Goal: Answer question/provide support

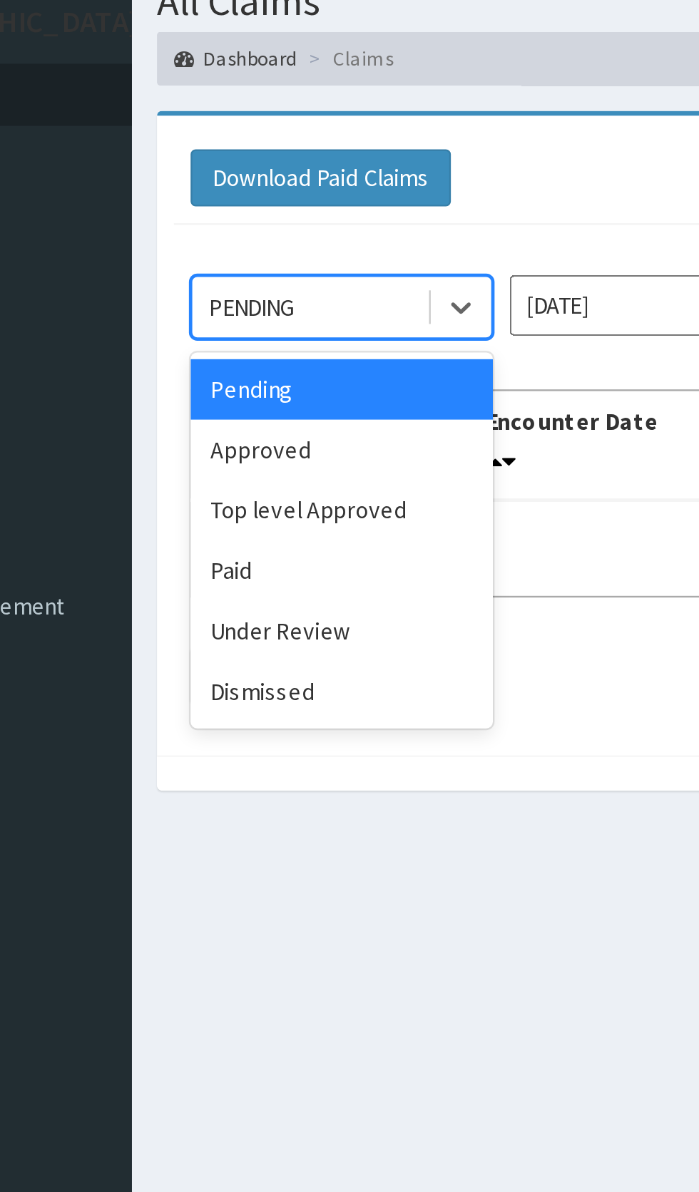
click at [248, 349] on div "Dismissed" at bounding box center [253, 349] width 128 height 26
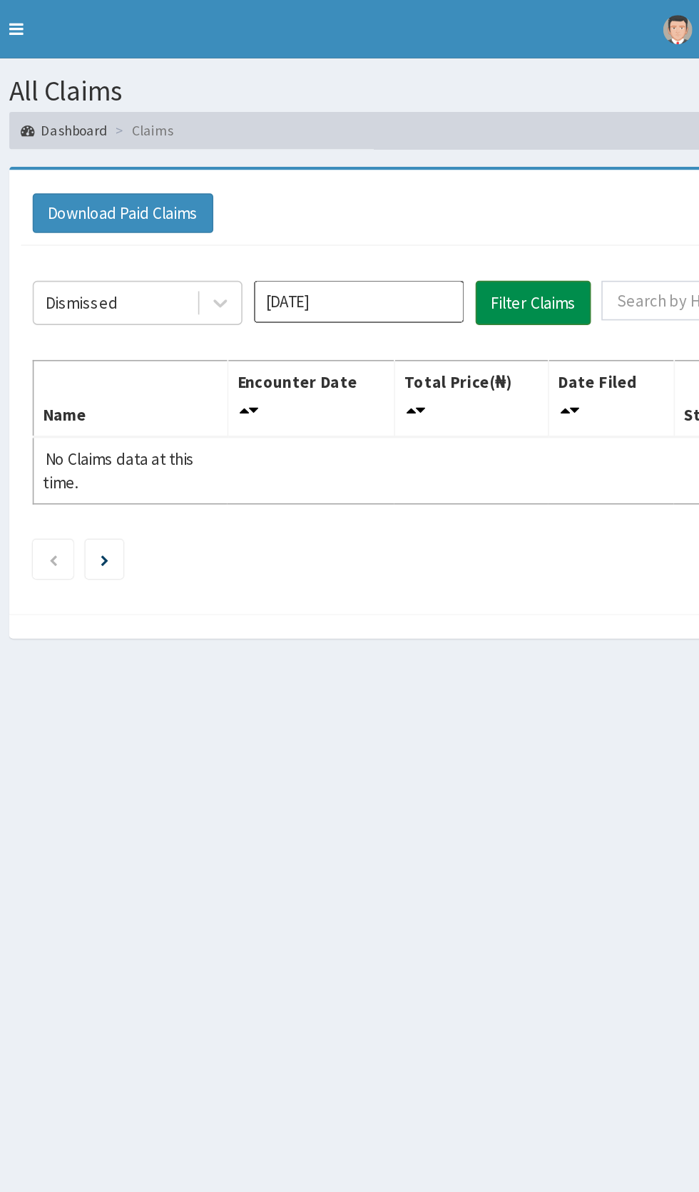
click at [510, 185] on button "Filter Claims" at bounding box center [495, 185] width 71 height 27
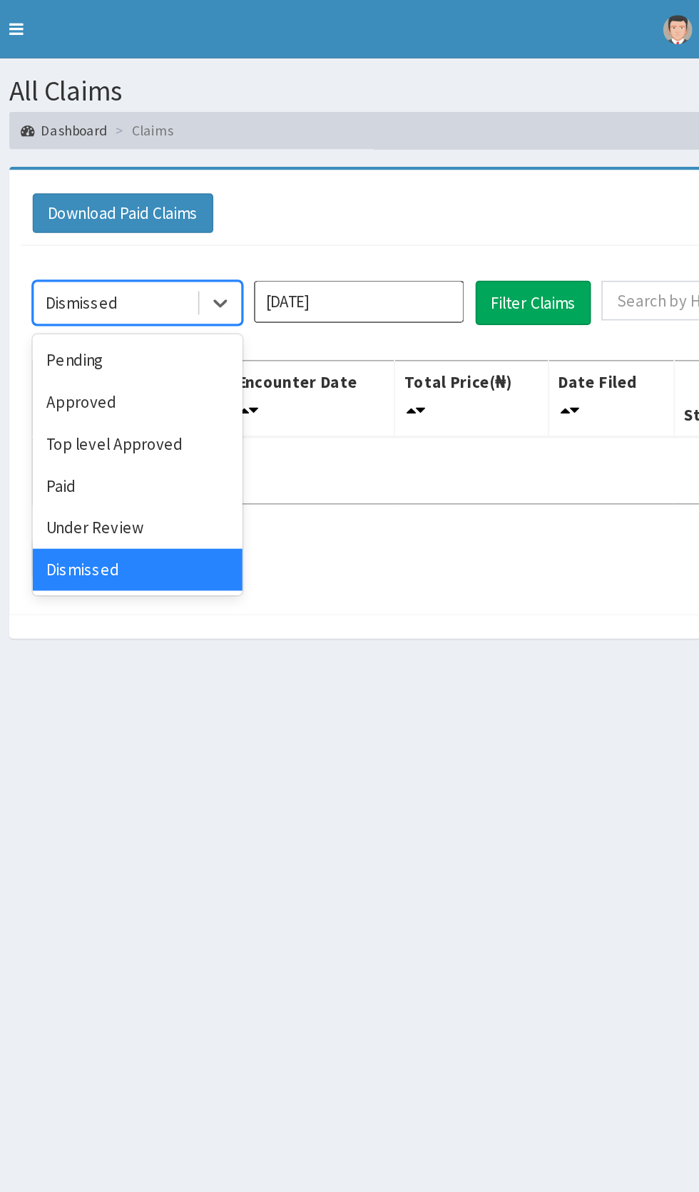
click at [258, 325] on div "Under Review" at bounding box center [253, 323] width 128 height 26
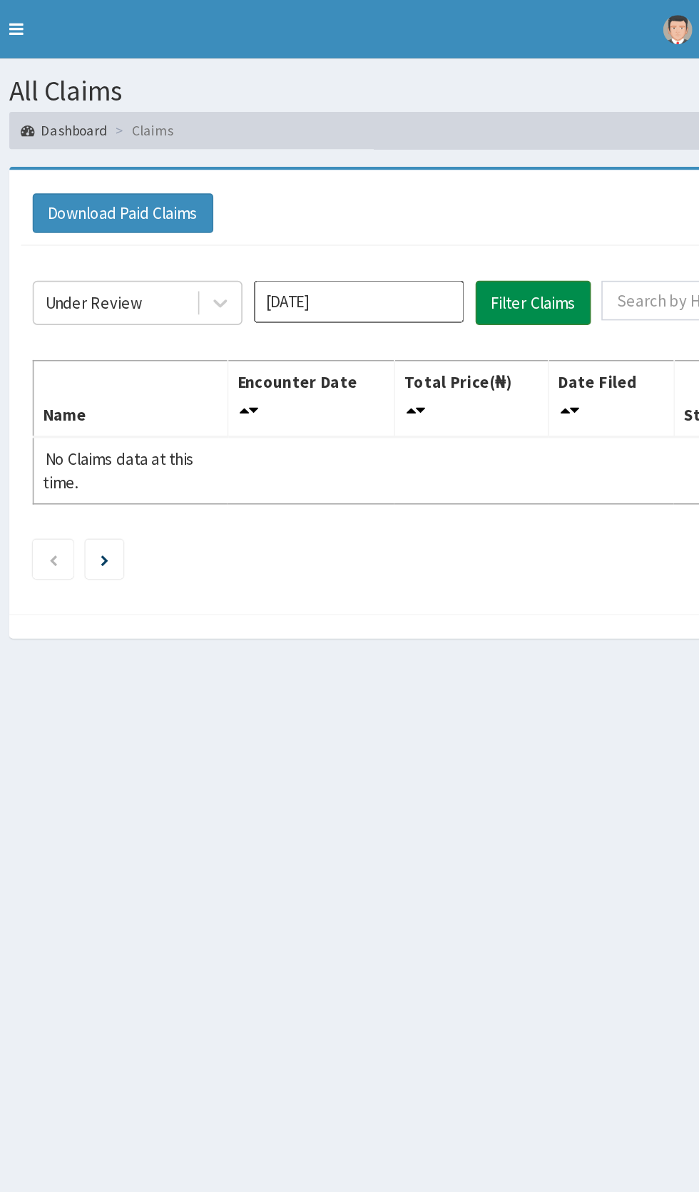
click at [490, 192] on button "Filter Claims" at bounding box center [495, 185] width 71 height 27
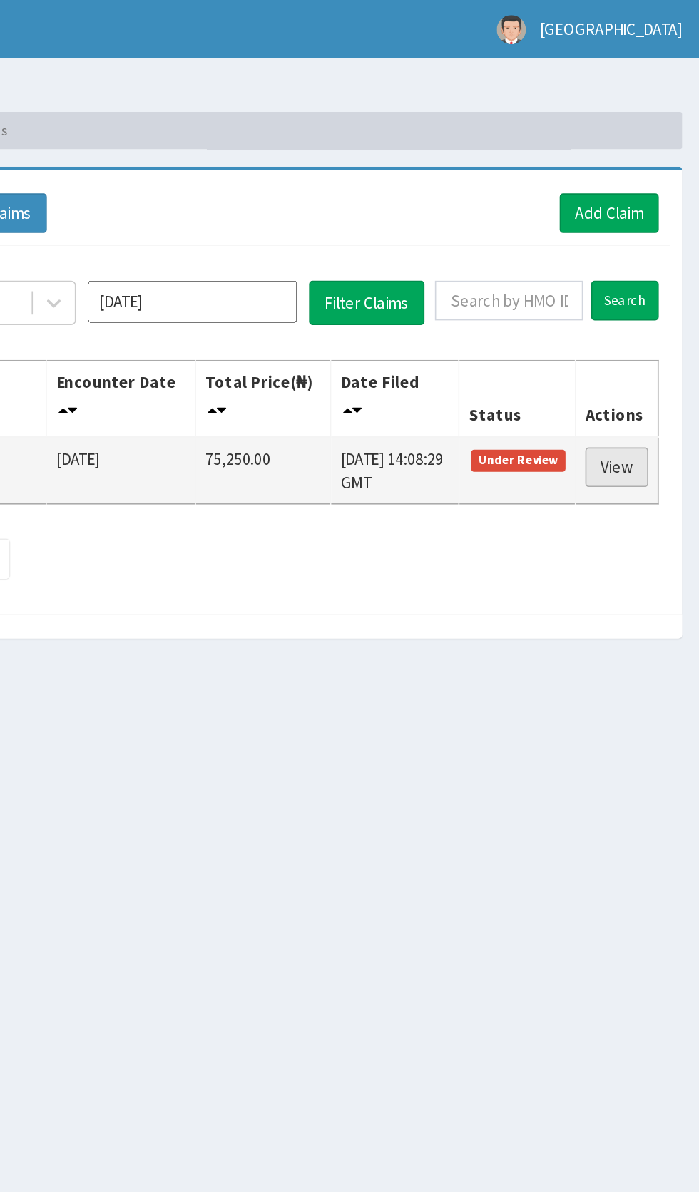
click at [650, 284] on link "View" at bounding box center [648, 286] width 38 height 24
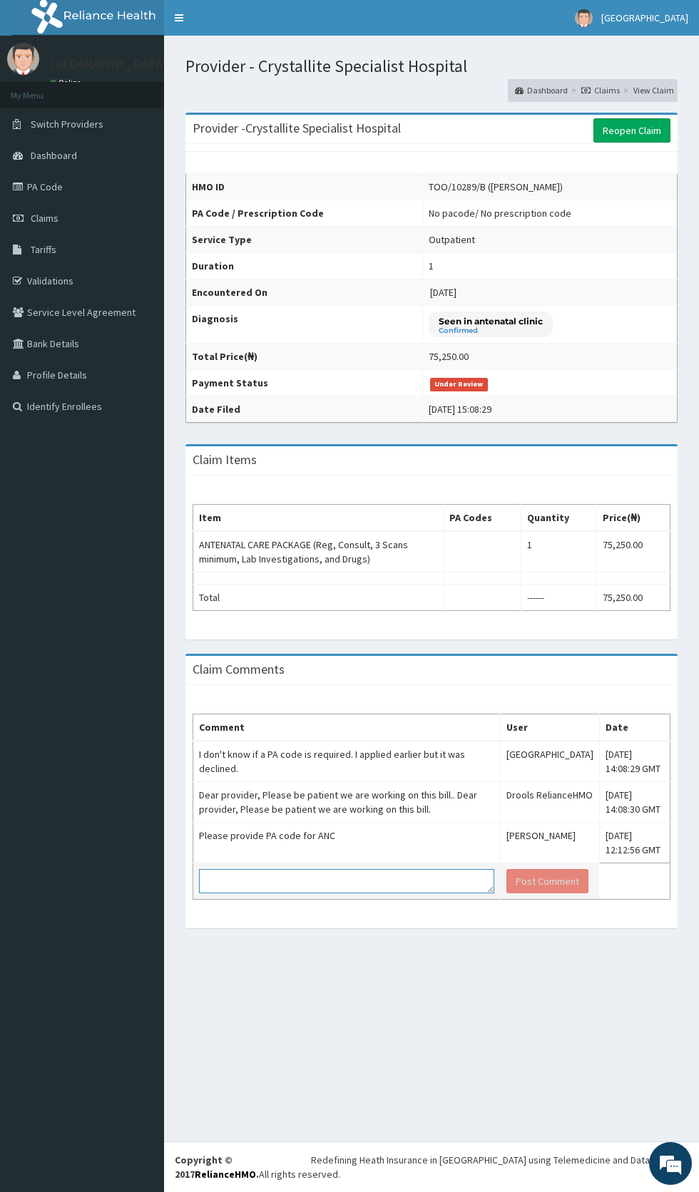
click at [309, 881] on textarea at bounding box center [346, 881] width 295 height 24
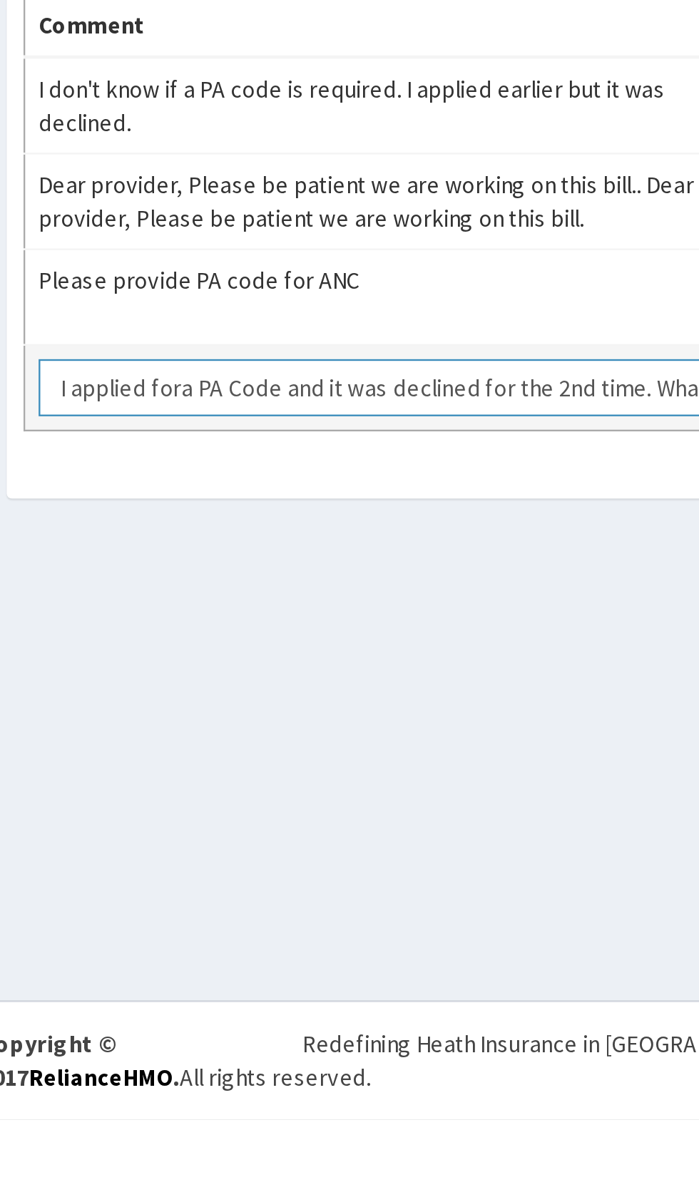
scroll to position [9, 0]
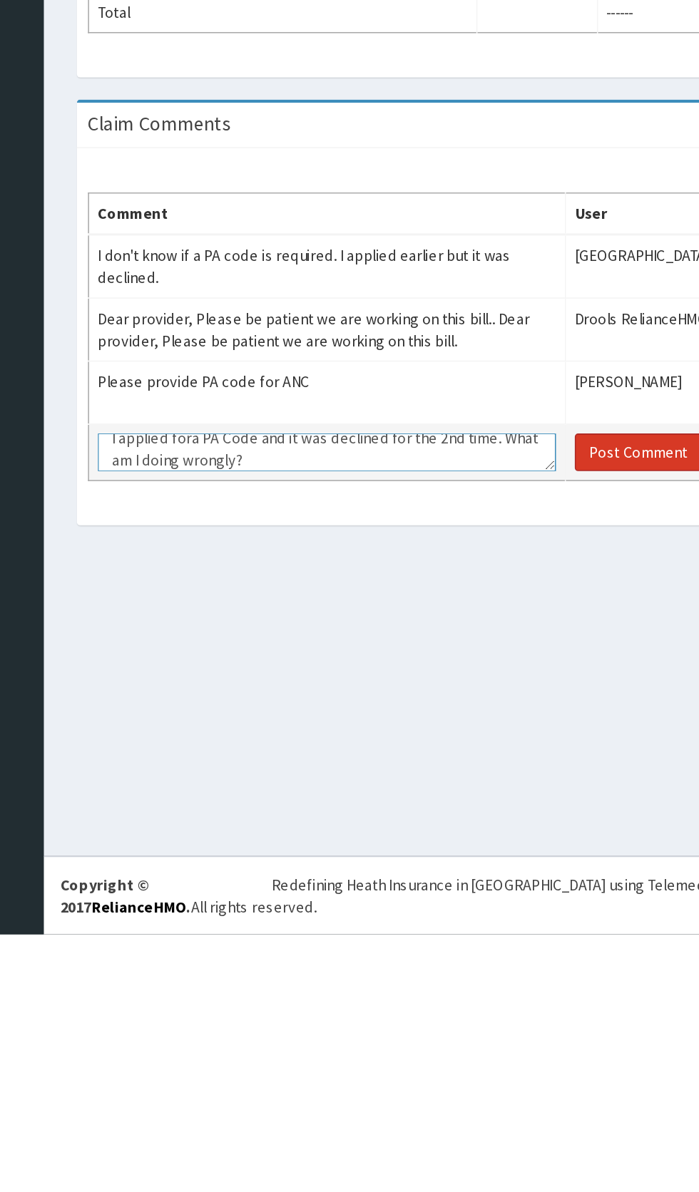
type textarea "I applied fora PA Code and it was declined for the 2nd time. What am I doing wr…"
click at [546, 882] on button "Post Comment" at bounding box center [547, 881] width 82 height 24
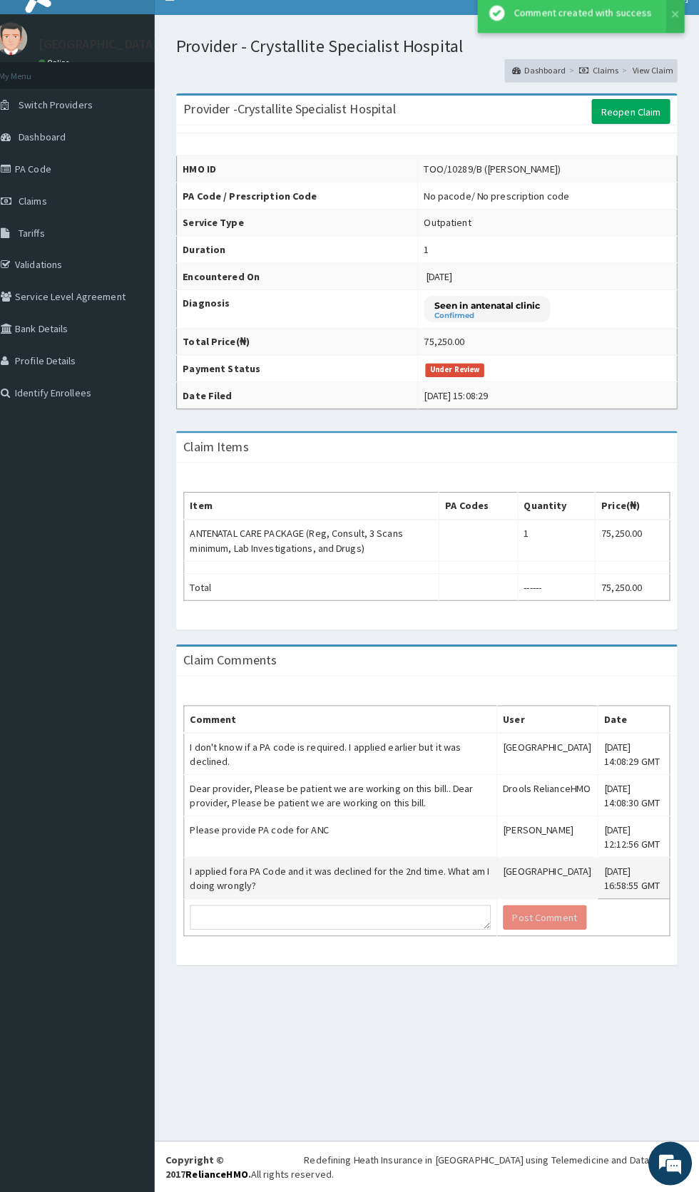
scroll to position [0, 0]
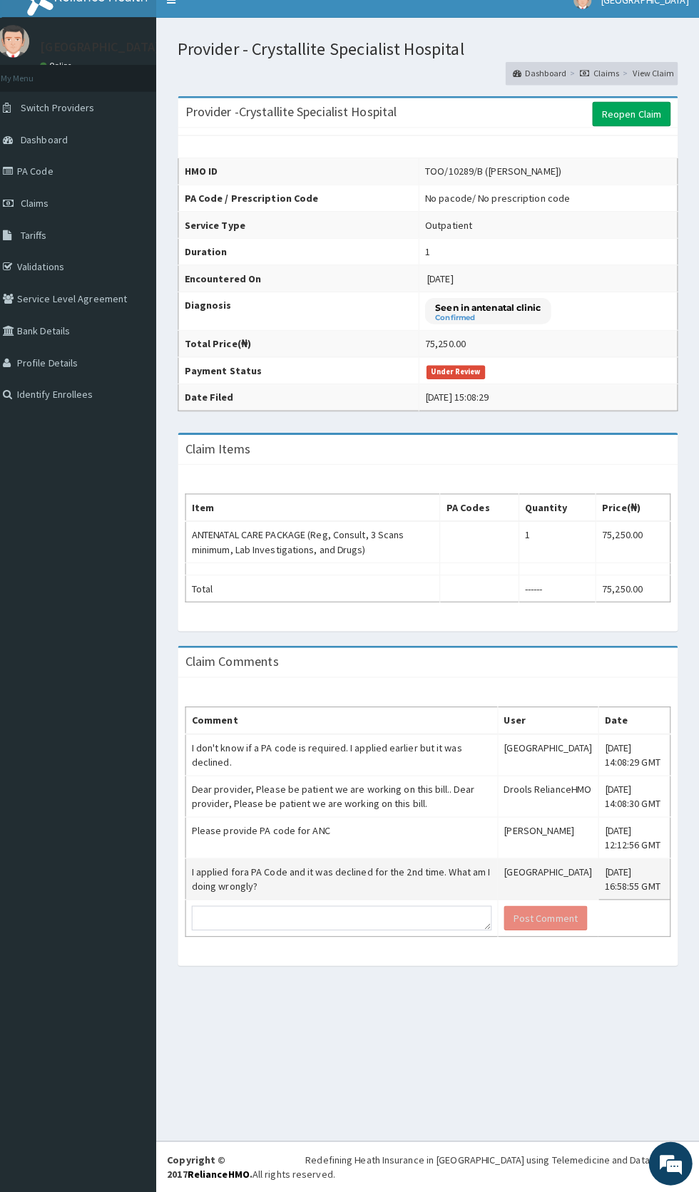
click at [462, 392] on td "Under Review" at bounding box center [550, 383] width 255 height 26
